Goal: Check status

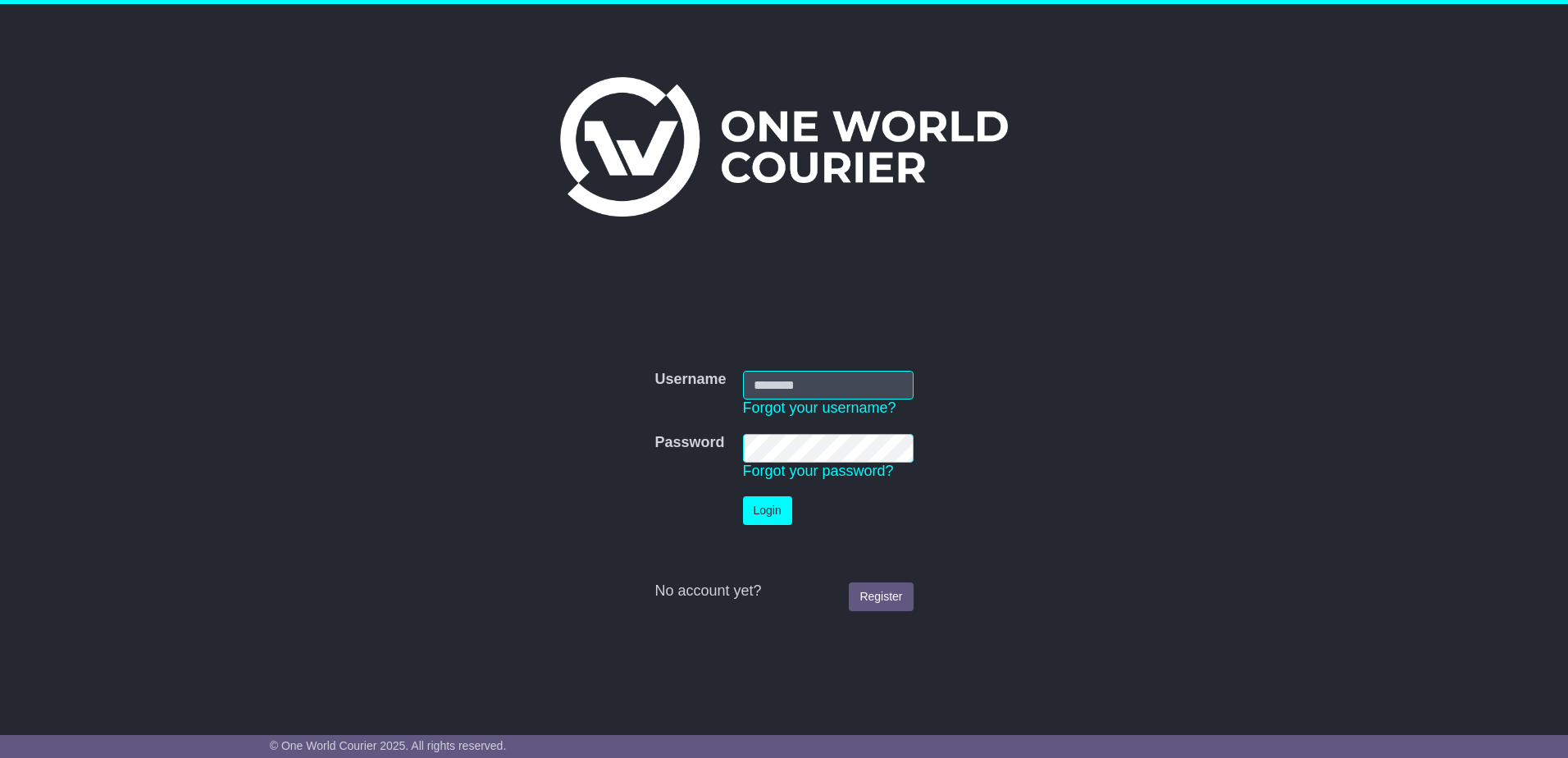
type input "**********"
click at [743, 496] on button "Login" at bounding box center [768, 510] width 49 height 29
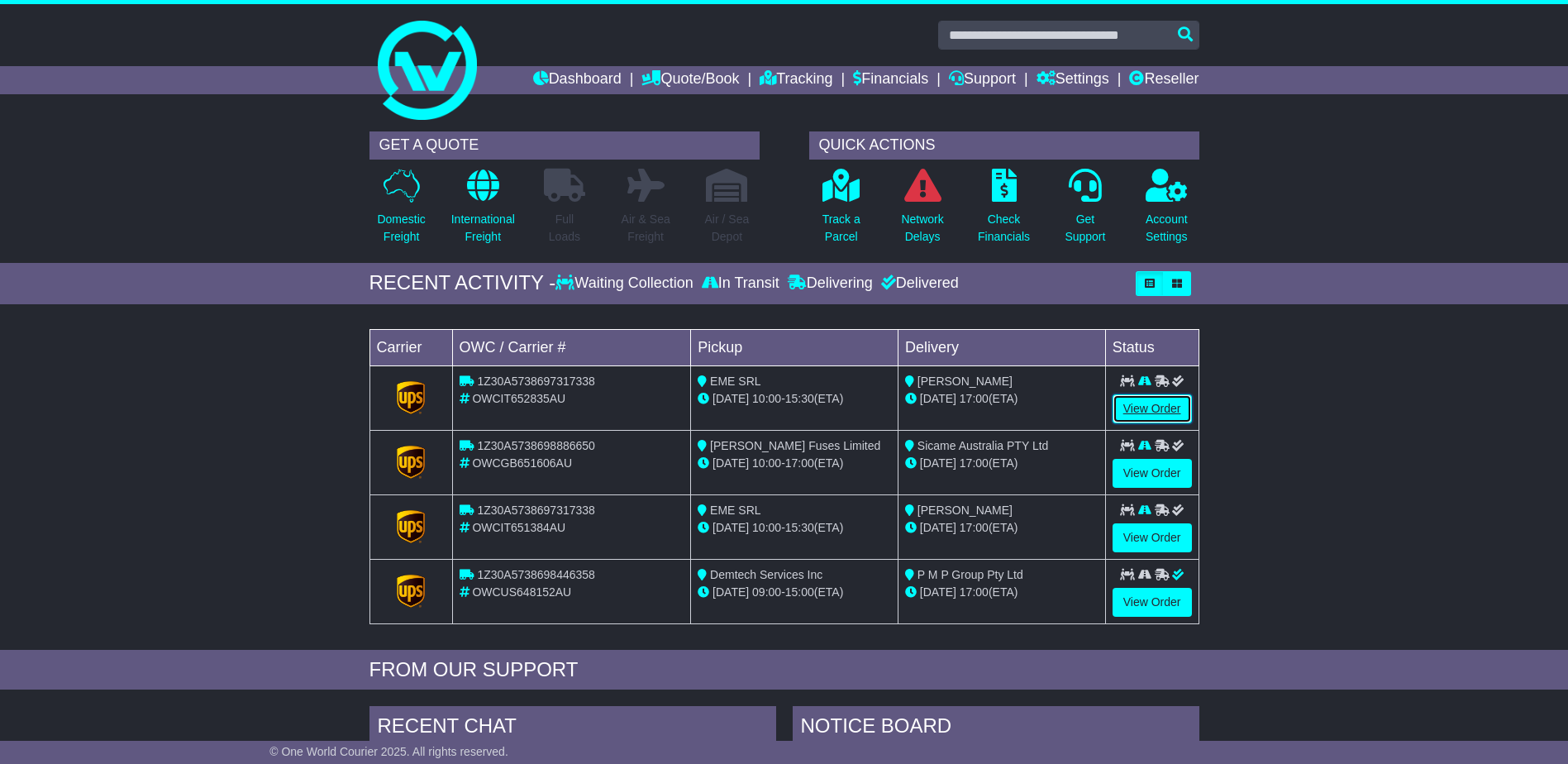
click at [1150, 404] on link "View Order" at bounding box center [1153, 408] width 80 height 29
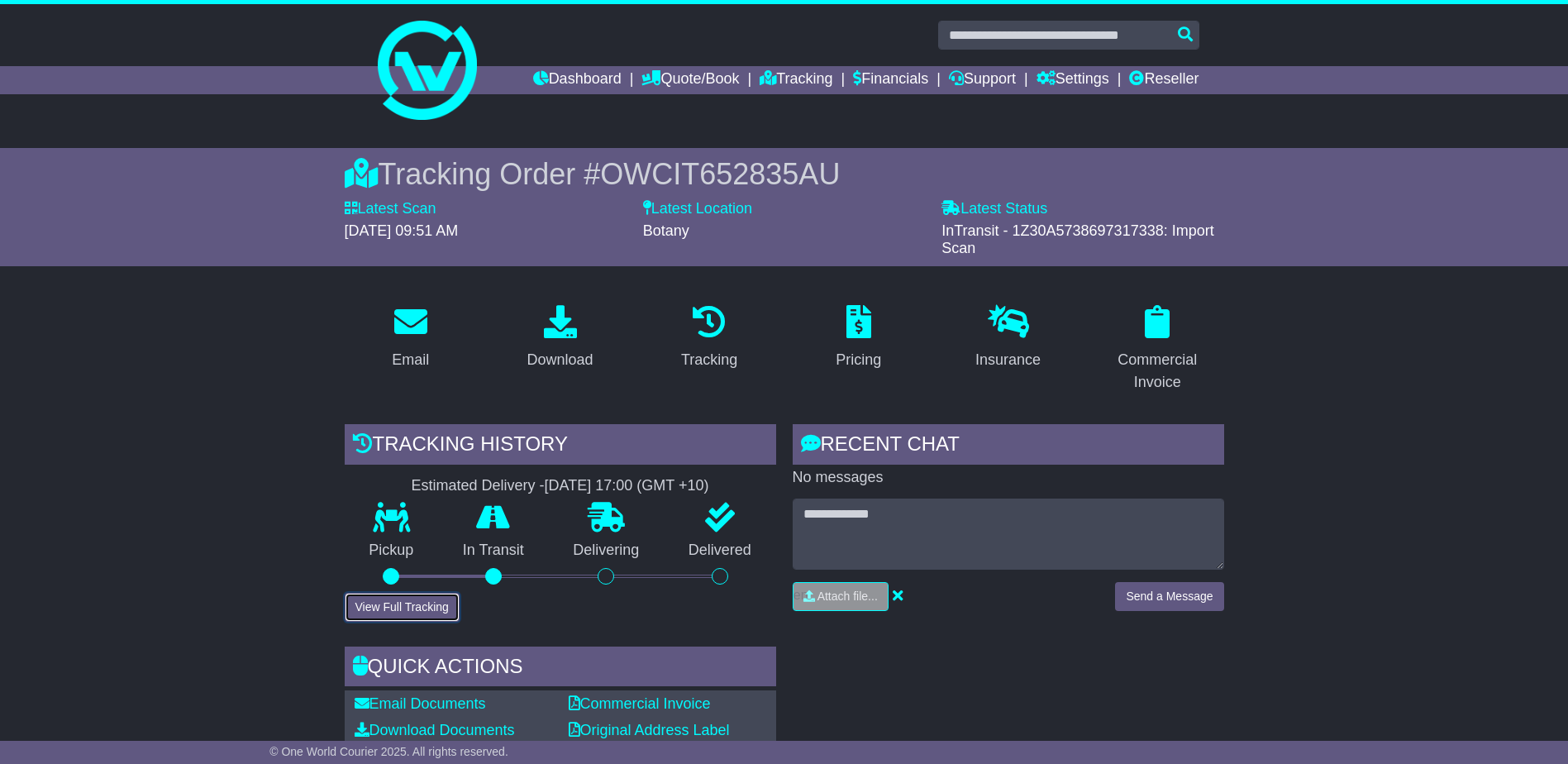
click at [402, 609] on button "View Full Tracking" at bounding box center [401, 607] width 115 height 29
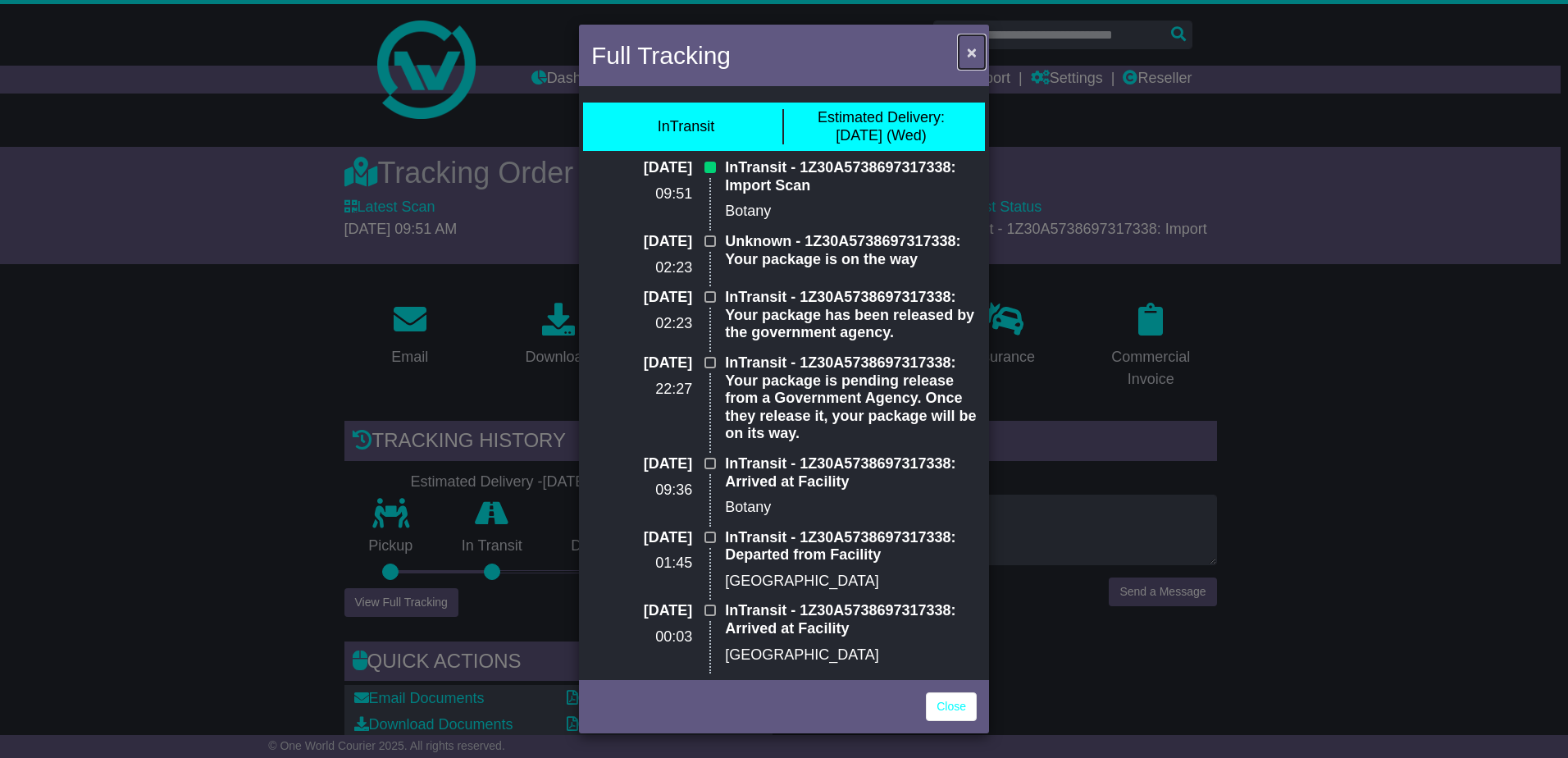
click at [973, 52] on span "×" at bounding box center [972, 51] width 10 height 19
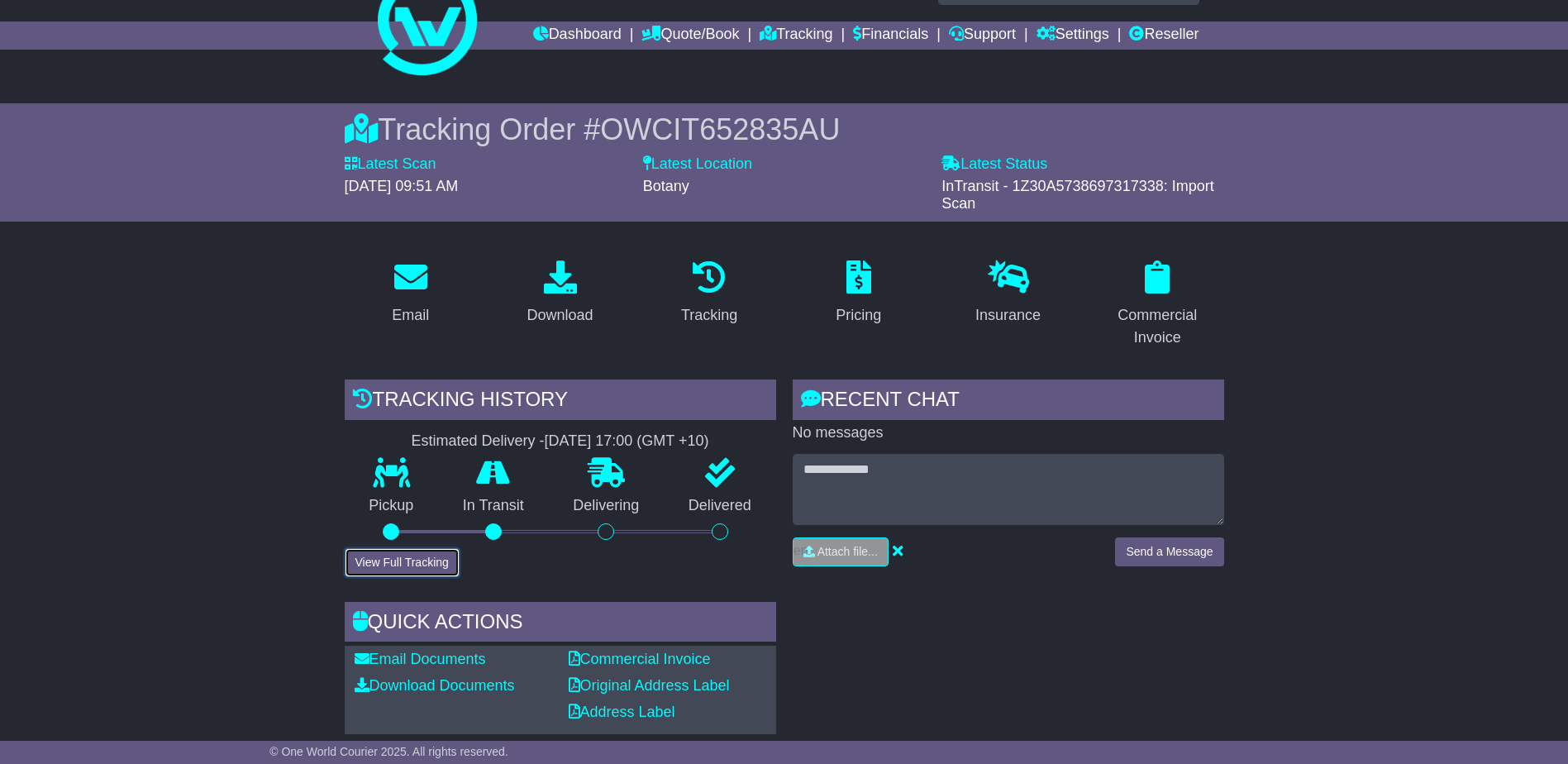
scroll to position [83, 0]
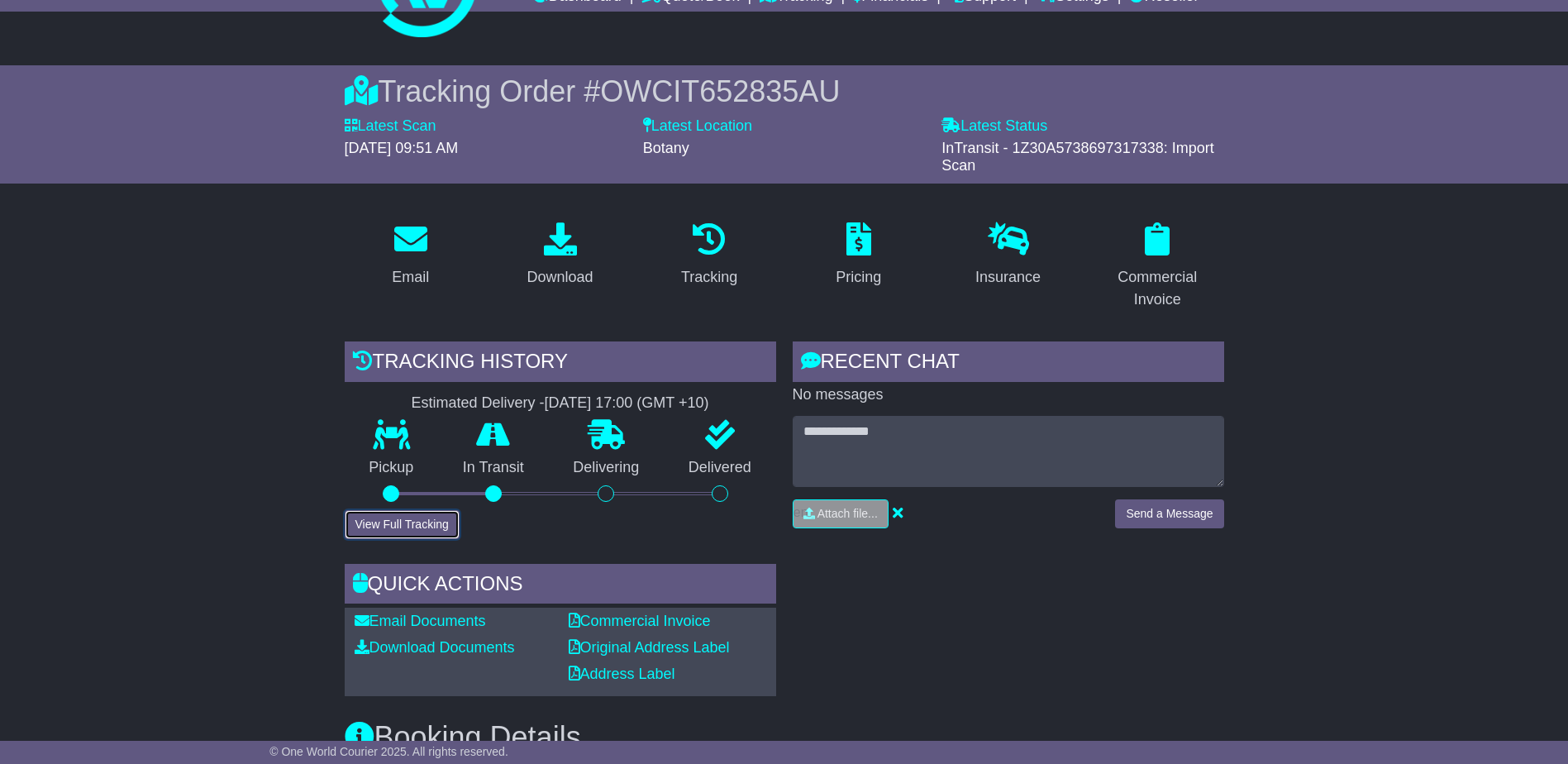
click at [443, 515] on button "View Full Tracking" at bounding box center [401, 524] width 115 height 29
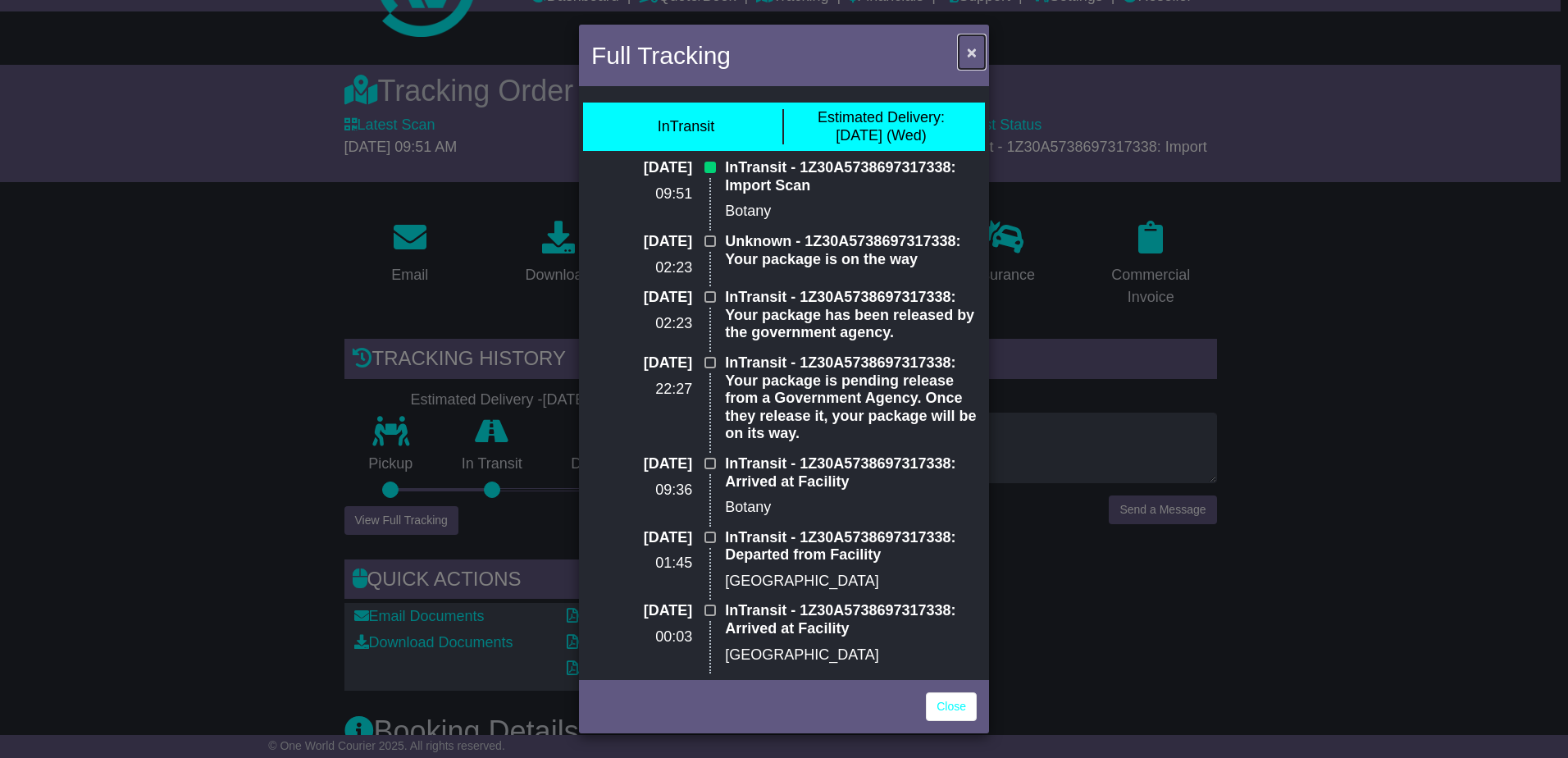
click at [970, 56] on span "×" at bounding box center [972, 51] width 10 height 19
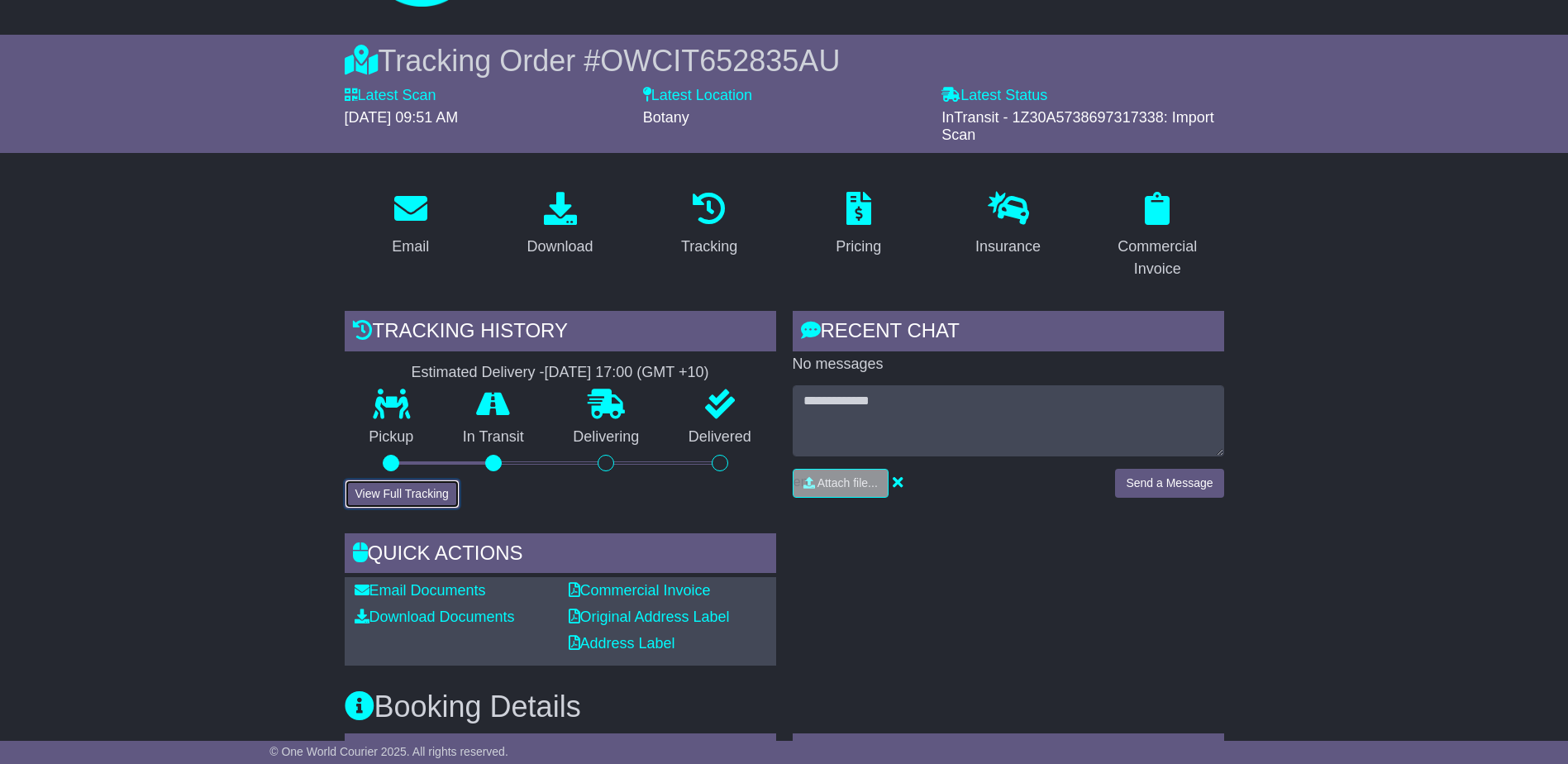
scroll to position [0, 0]
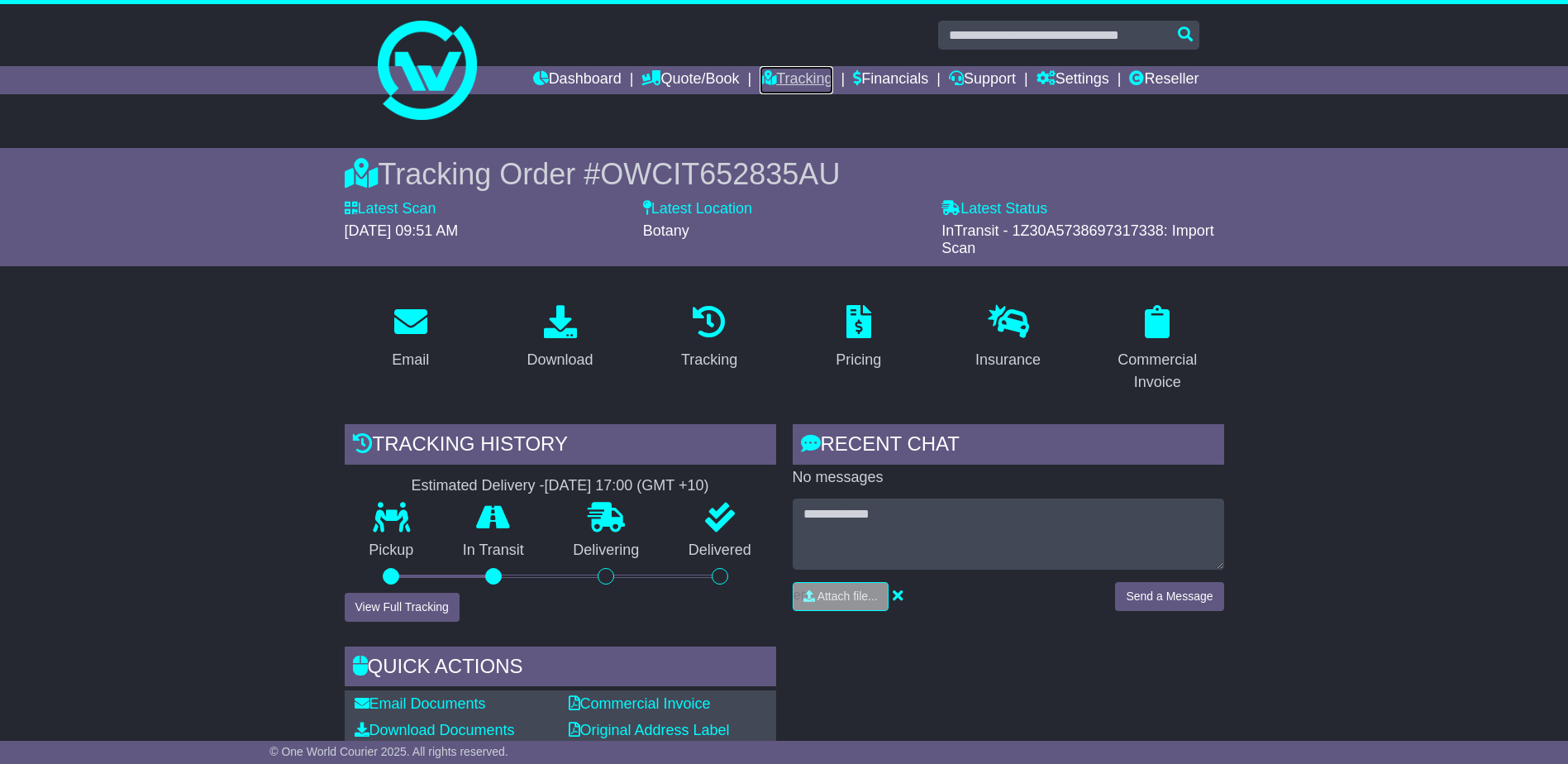
click at [774, 74] on link "Tracking" at bounding box center [796, 80] width 73 height 28
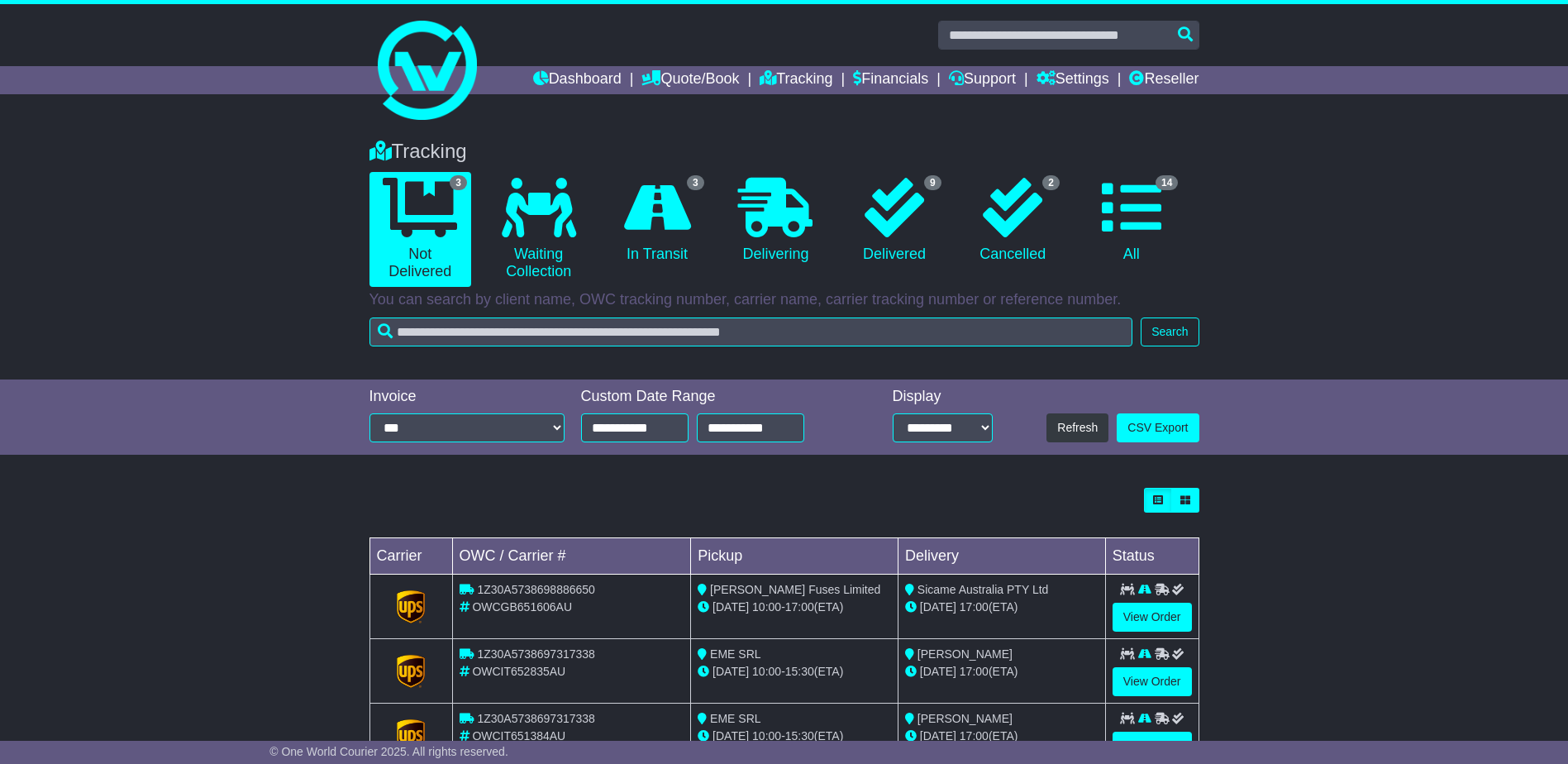
scroll to position [63, 0]
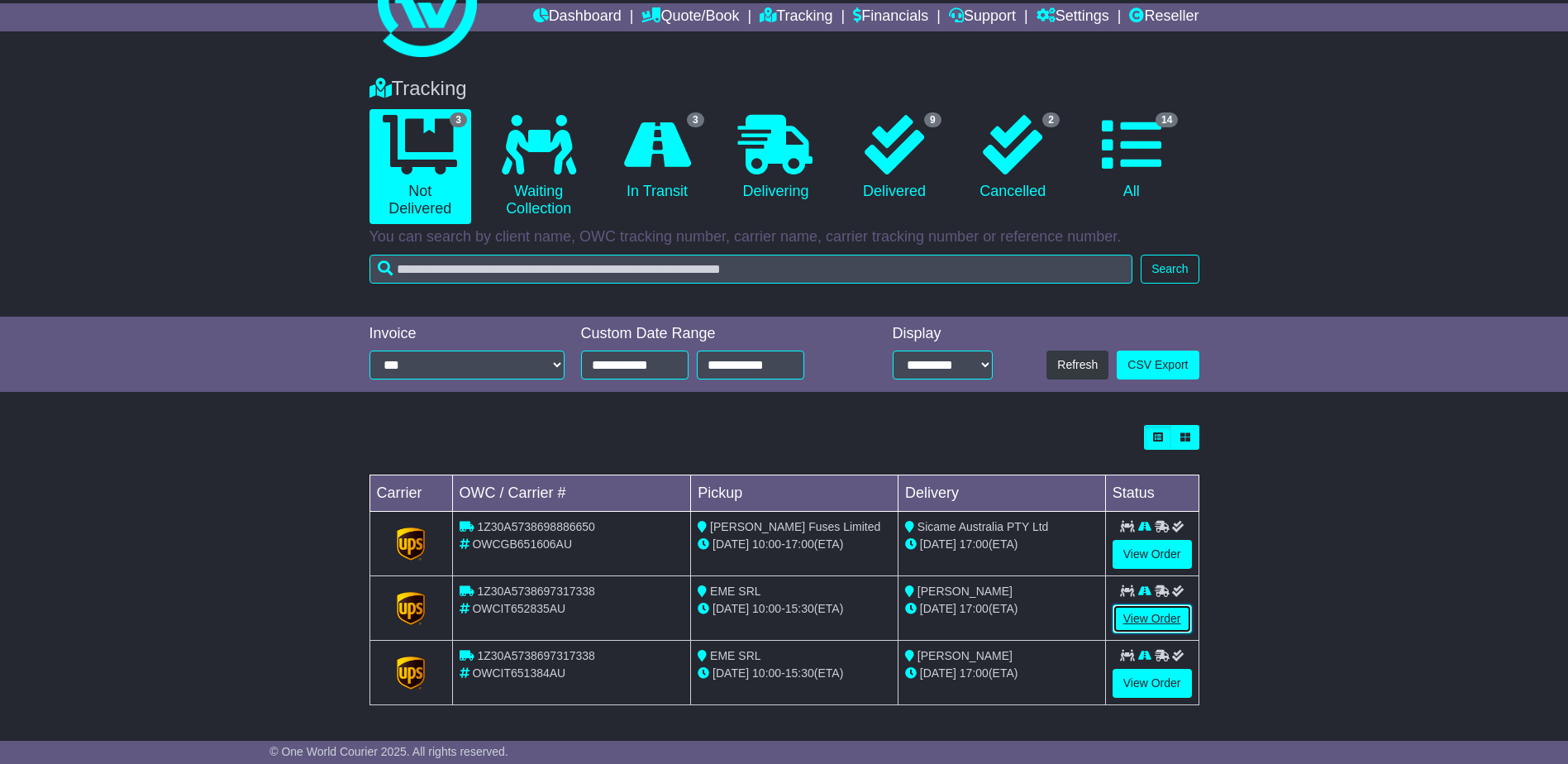
click at [1149, 609] on link "View Order" at bounding box center [1153, 619] width 80 height 29
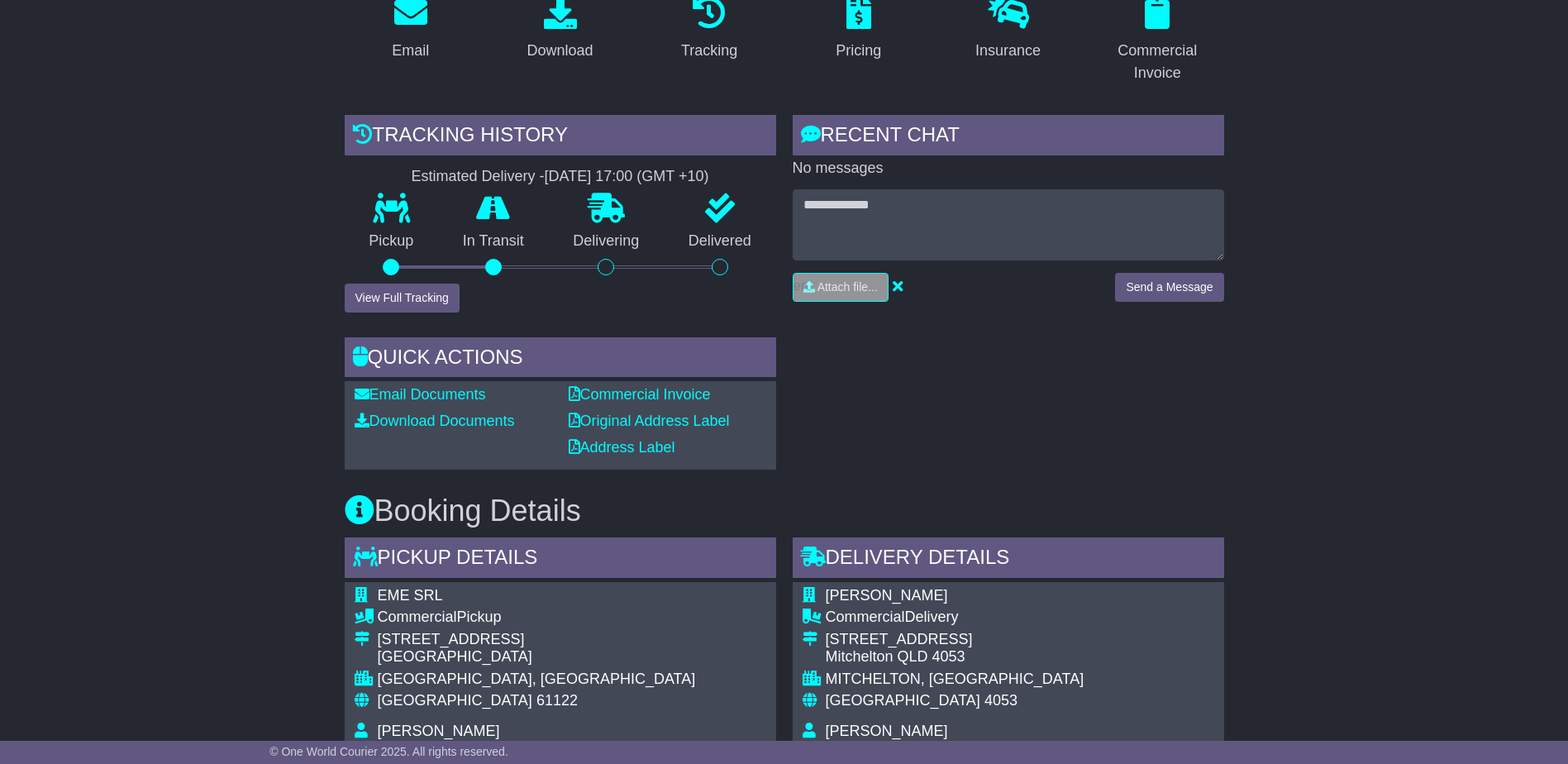
scroll to position [165, 0]
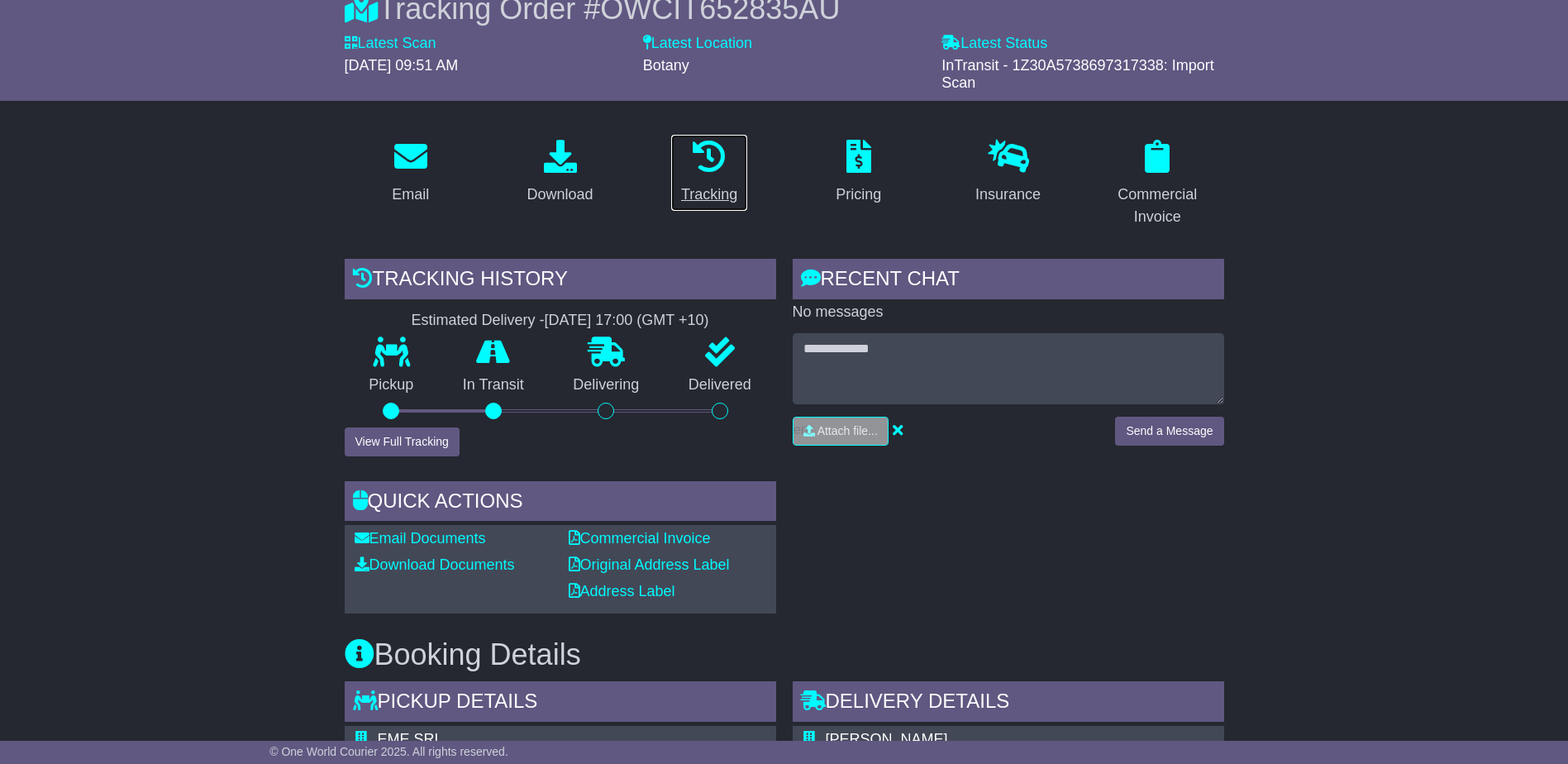
click at [697, 167] on icon at bounding box center [708, 155] width 33 height 33
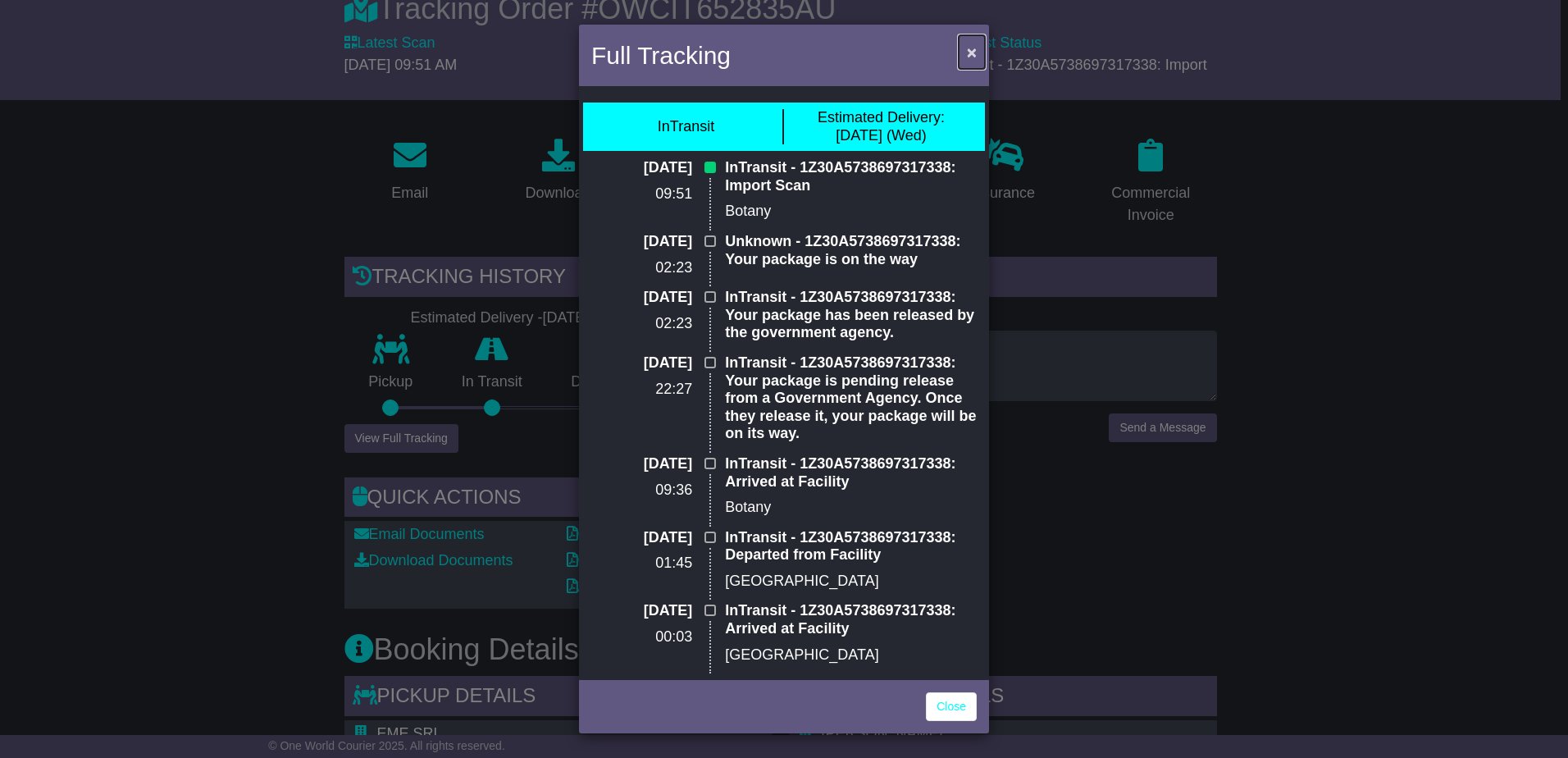
click at [972, 55] on span "×" at bounding box center [972, 51] width 10 height 19
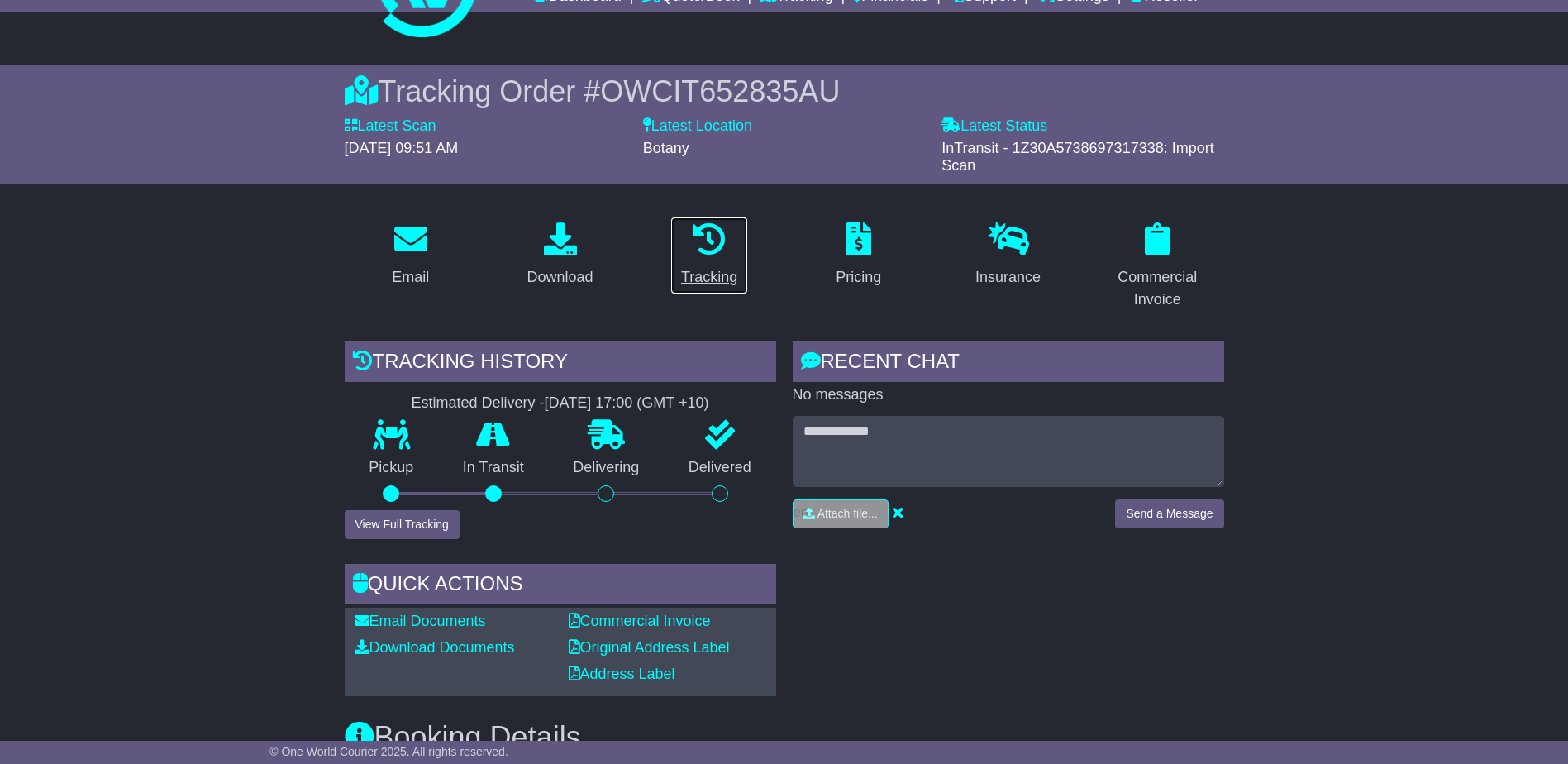
scroll to position [0, 0]
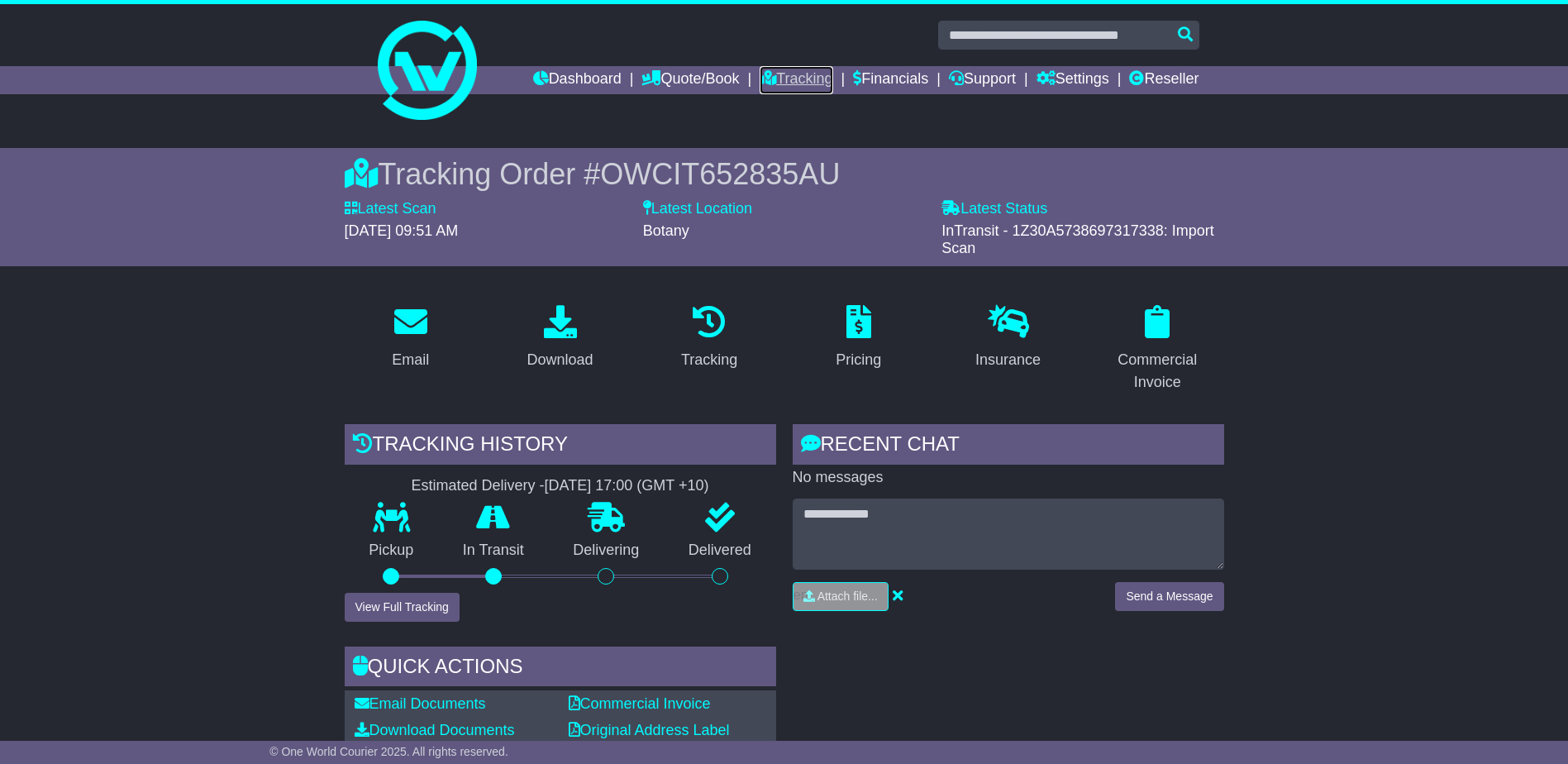
drag, startPoint x: 785, startPoint y: 71, endPoint x: 795, endPoint y: 78, distance: 12.2
click at [785, 71] on link "Tracking" at bounding box center [796, 80] width 73 height 28
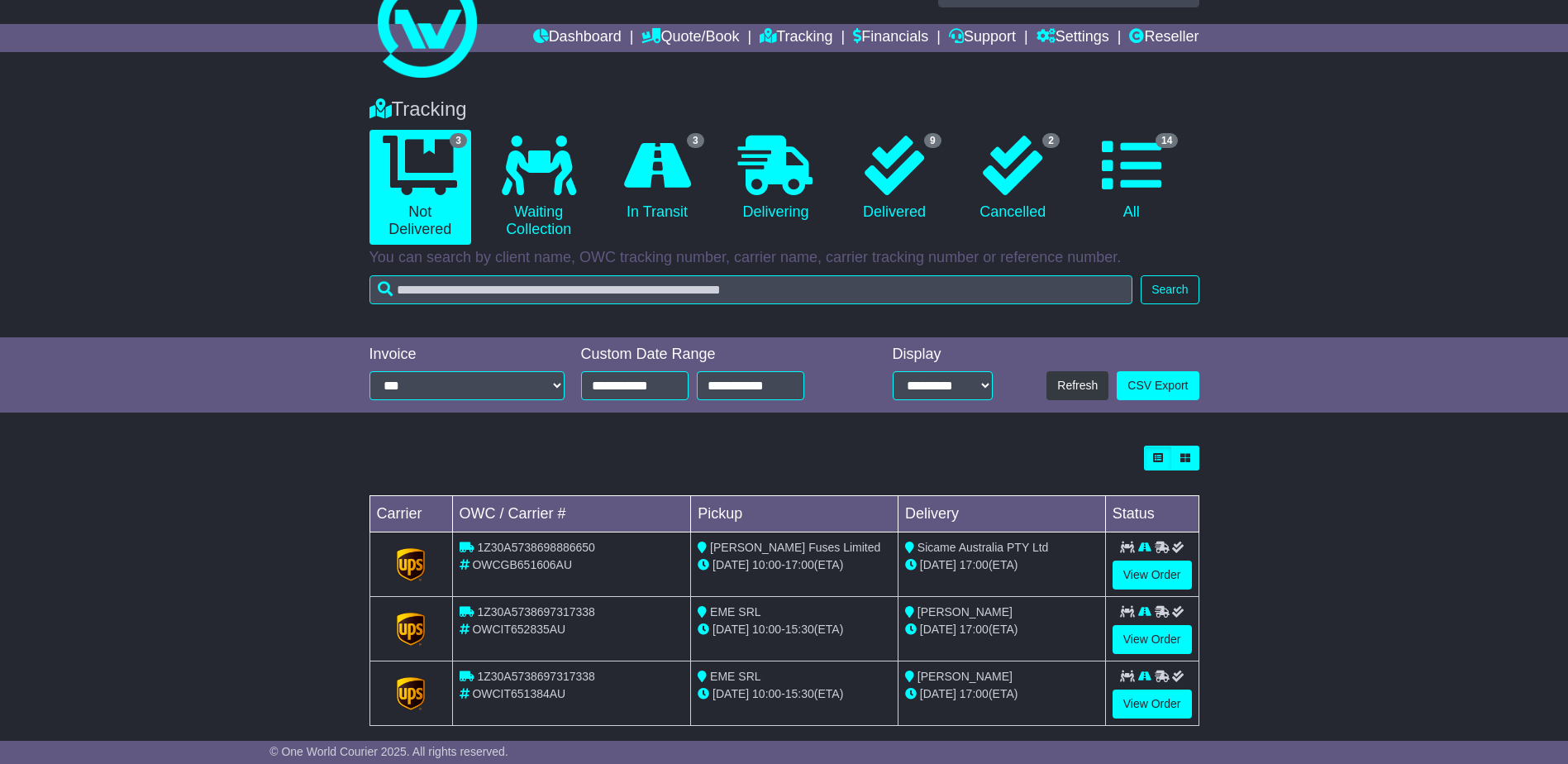
scroll to position [63, 0]
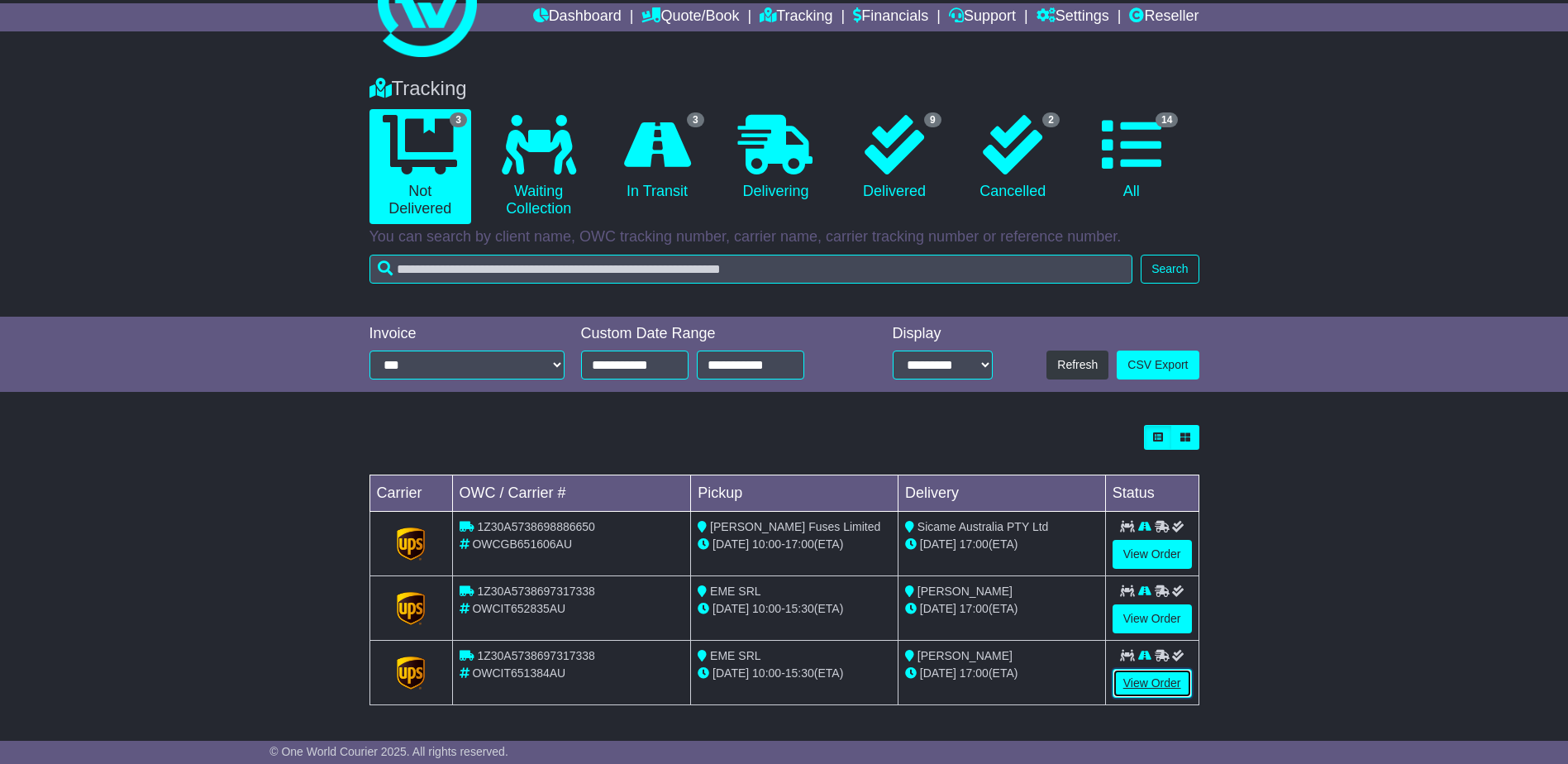
click at [1143, 680] on link "View Order" at bounding box center [1153, 682] width 80 height 29
